Goal: Task Accomplishment & Management: Manage account settings

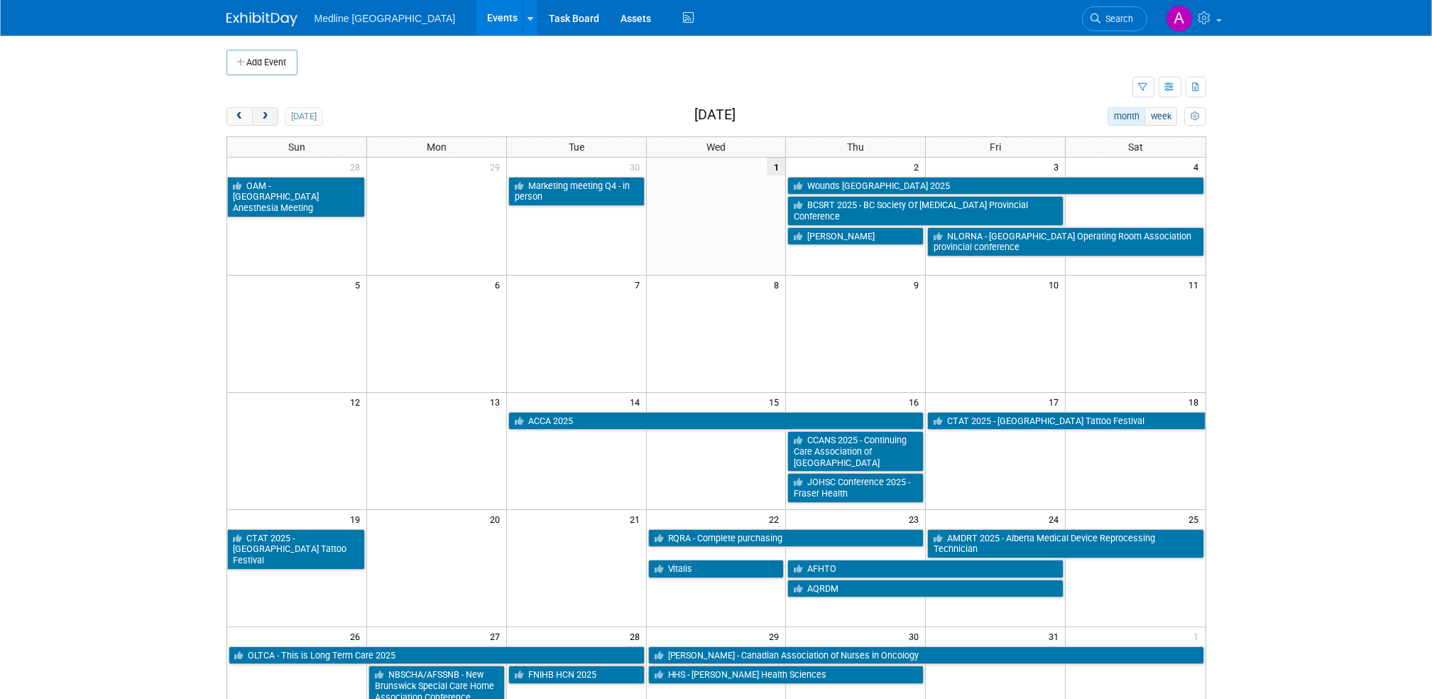
click at [266, 116] on span "next" at bounding box center [265, 116] width 11 height 9
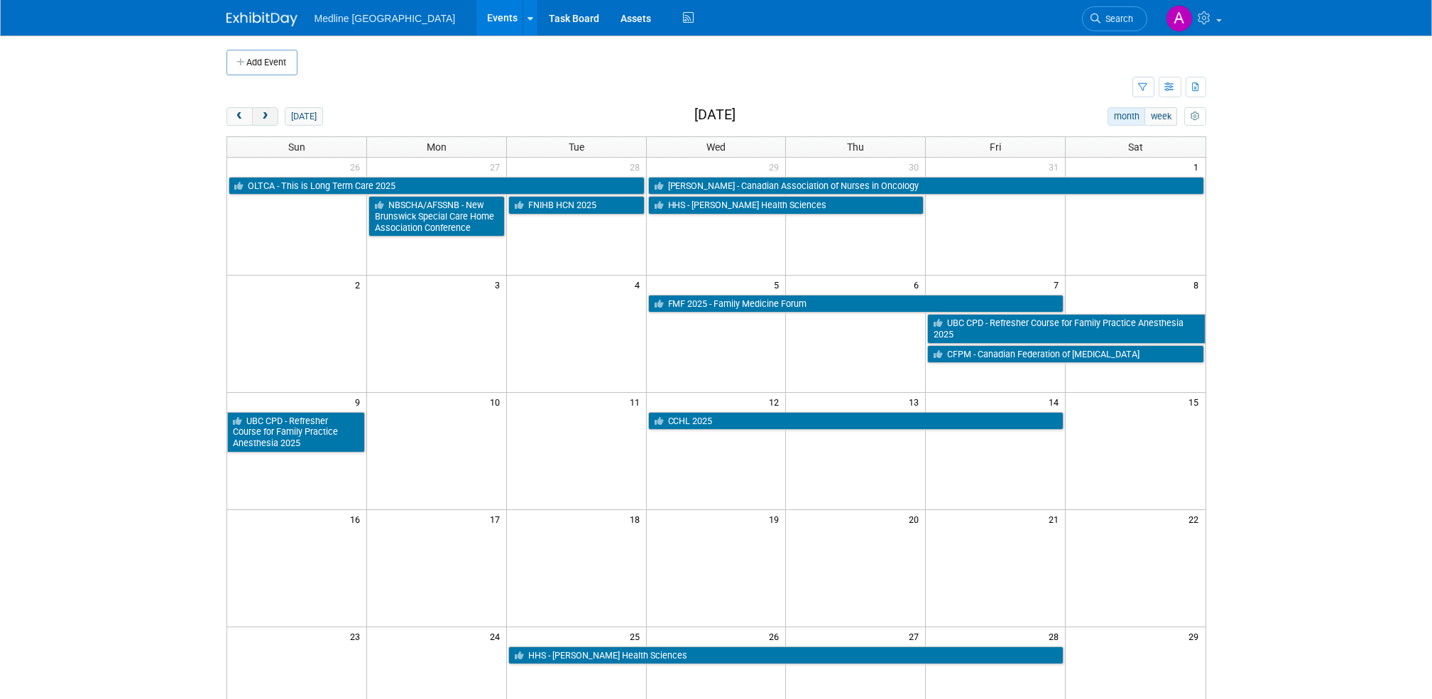
click at [266, 116] on span "next" at bounding box center [265, 116] width 11 height 9
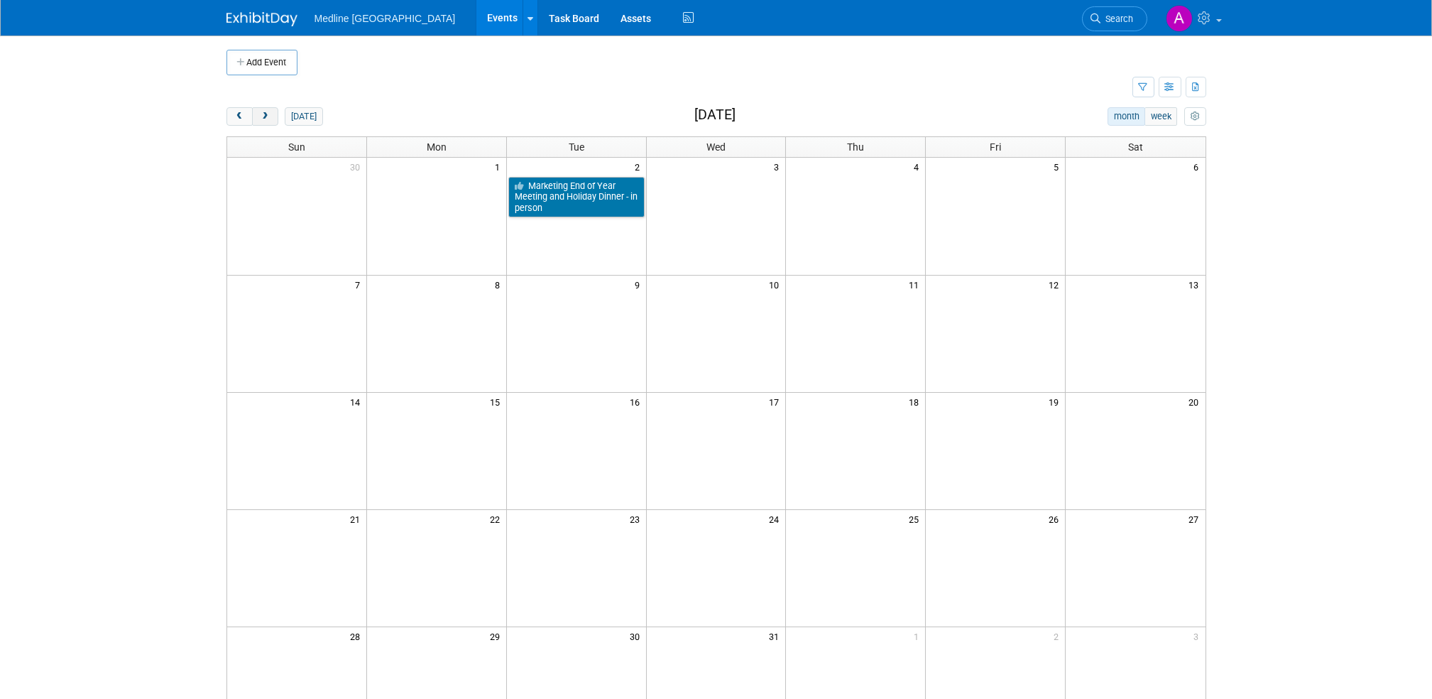
click at [266, 116] on span "next" at bounding box center [265, 116] width 11 height 9
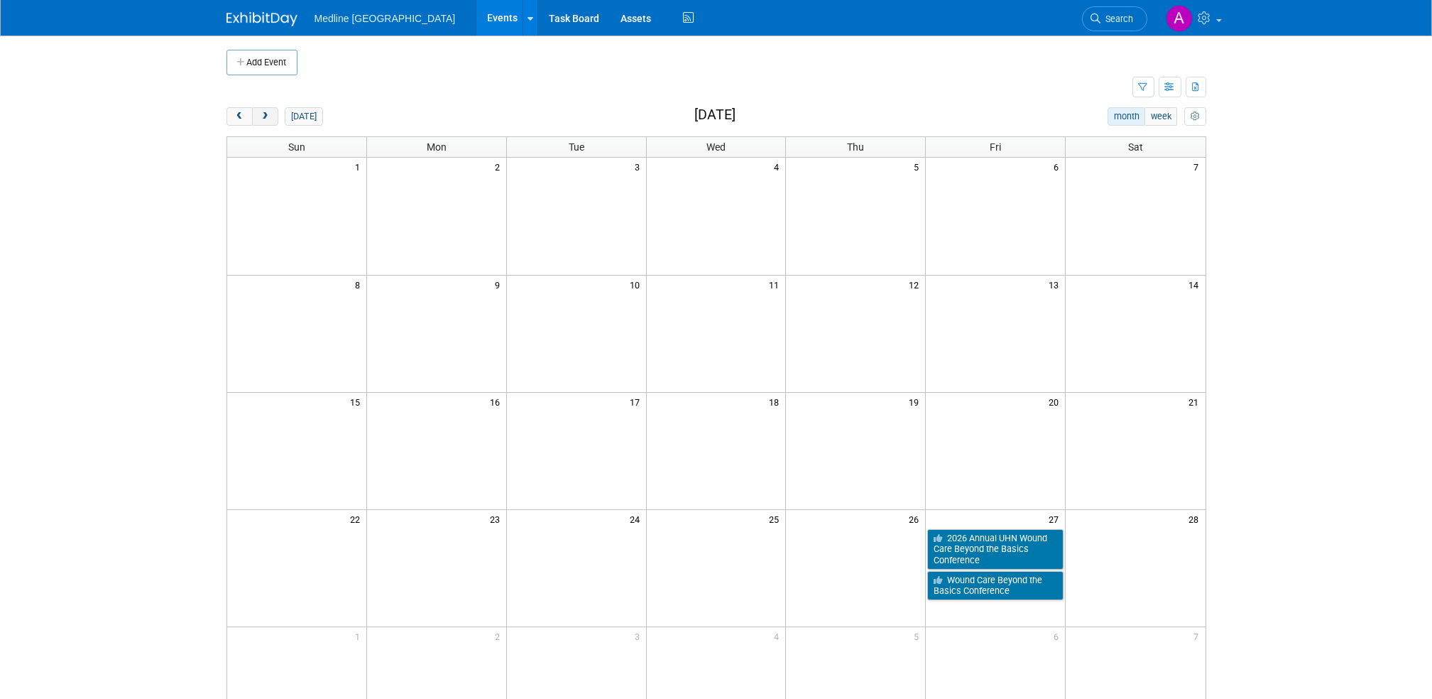
click at [266, 116] on span "next" at bounding box center [265, 116] width 11 height 9
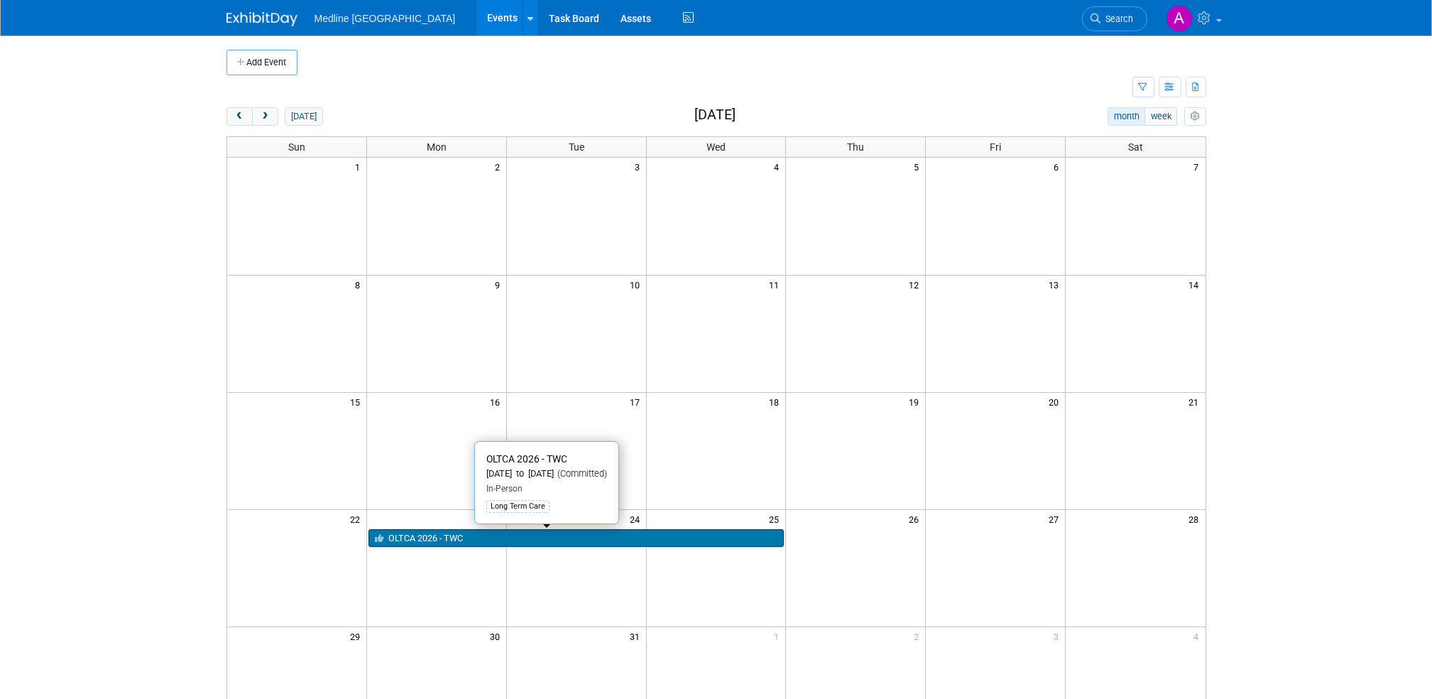
click at [440, 540] on link "OLTCA 2026 - TWC" at bounding box center [576, 538] width 416 height 18
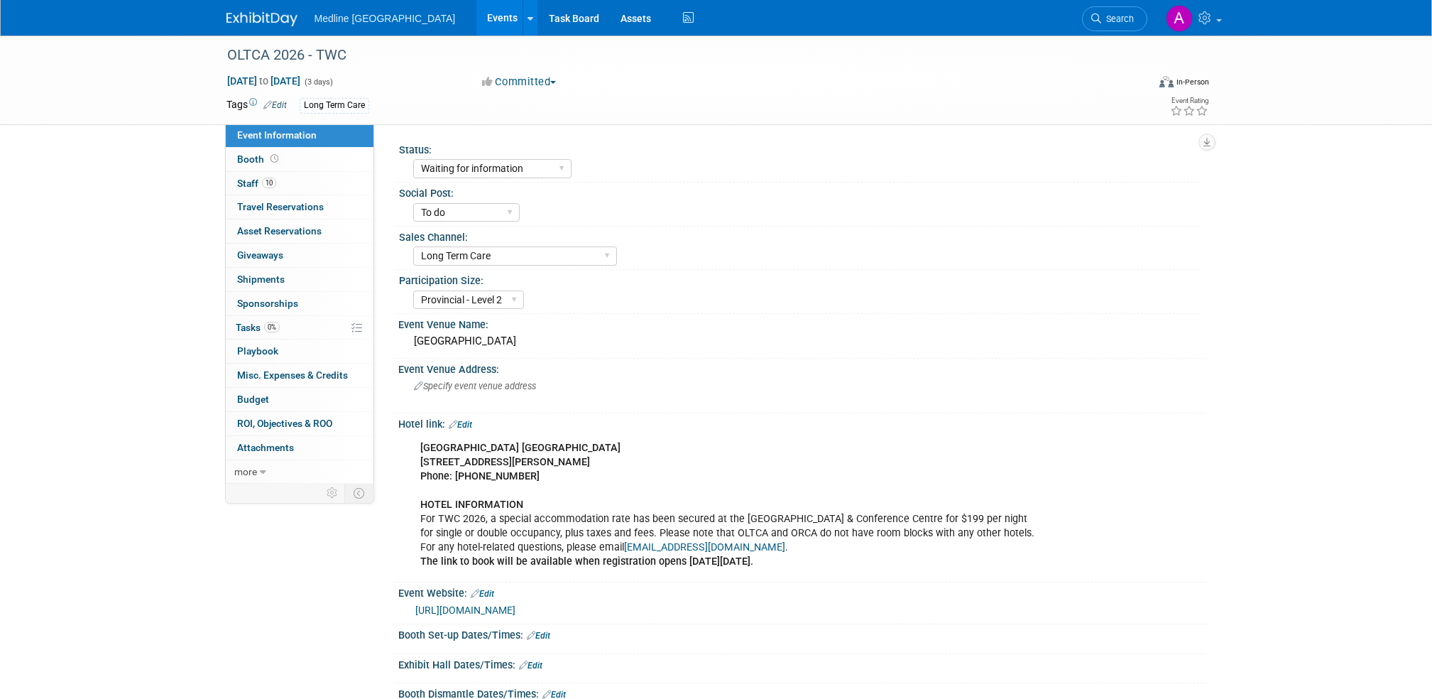
select select "Waiting for information"
select select "To do"
select select "Long Term Care"
select select "Provincial - Level 2"
